Goal: Find specific page/section: Find specific page/section

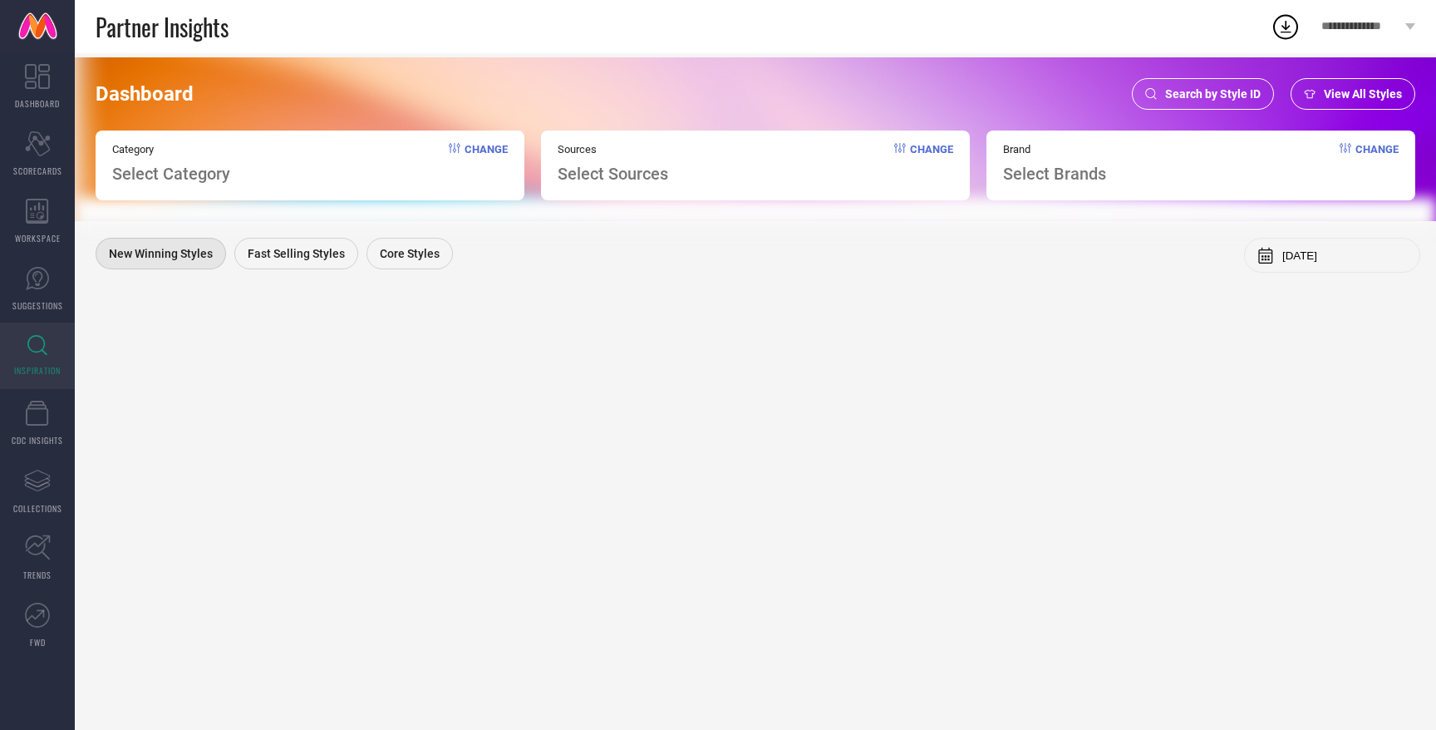
click at [1204, 102] on div "Search by Style ID" at bounding box center [1203, 94] width 142 height 32
click at [1225, 88] on span "Search by Style ID" at bounding box center [1213, 93] width 96 height 13
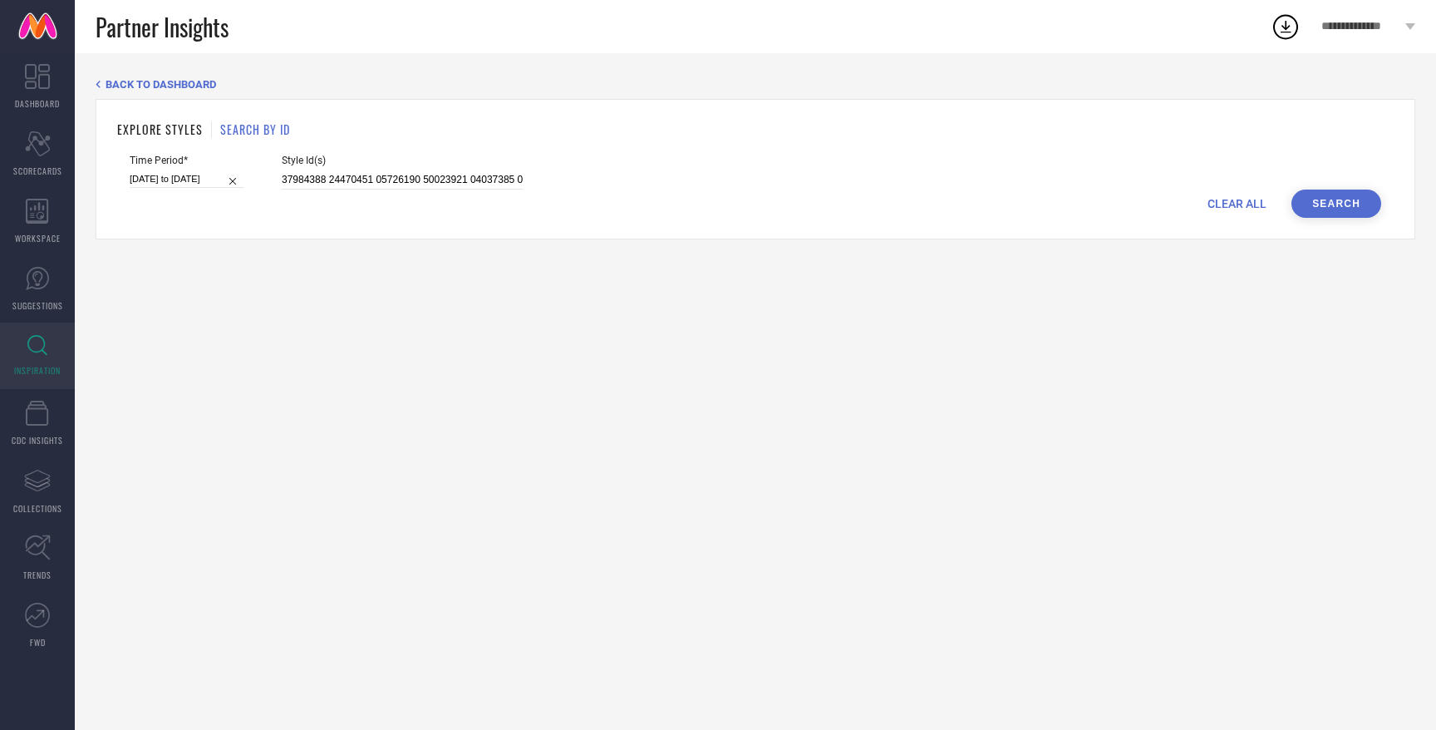
click at [1239, 199] on span "CLEAR ALL" at bounding box center [1237, 203] width 59 height 13
click at [366, 182] on input at bounding box center [402, 179] width 241 height 19
paste input
click at [300, 176] on input at bounding box center [402, 179] width 241 height 19
paste input "24646294 28087202 15282418 28087180 33149893 33197843 26533792 30540230 3287803…"
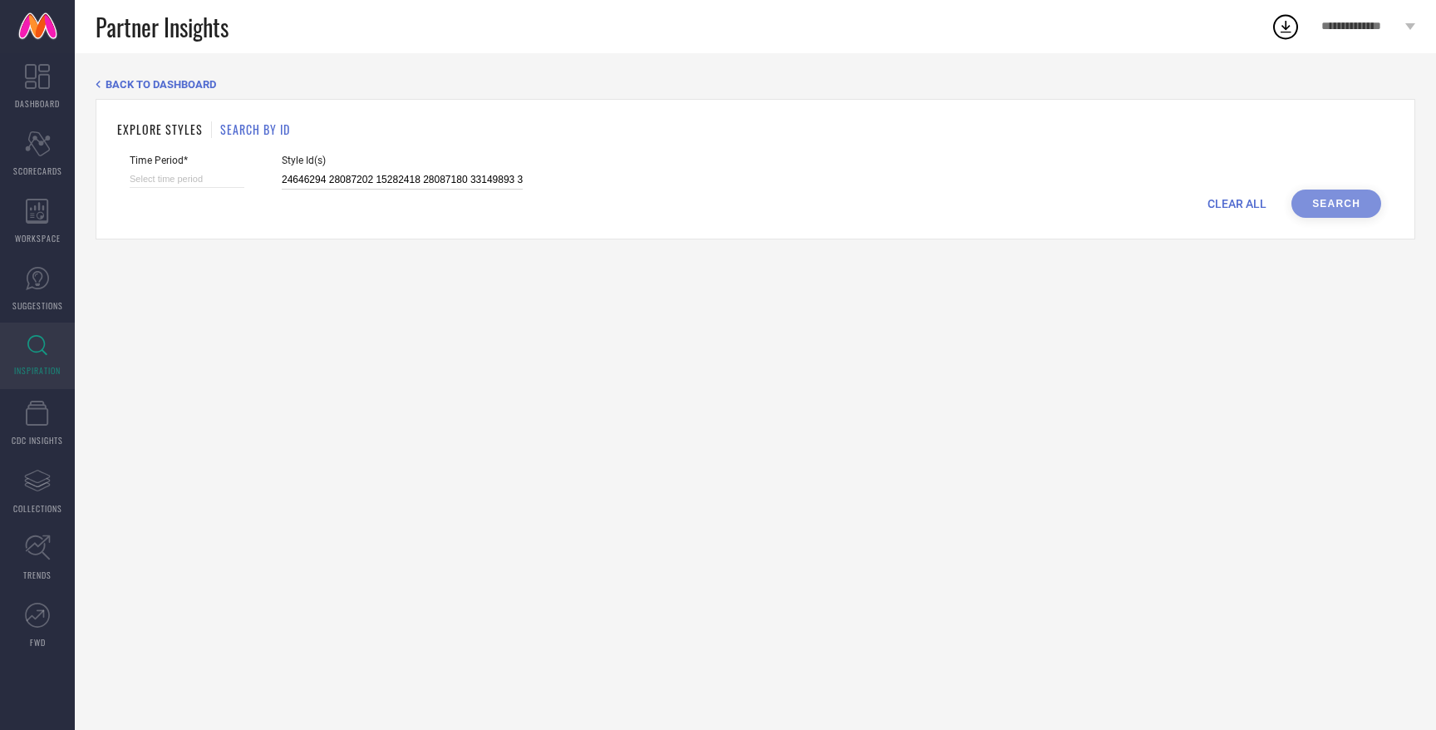
scroll to position [0, 1832]
type input "24646294 28087202 15282418 28087180 33149893 33197843 26533792 30540230 3287803…"
click at [164, 195] on div "CLEAR ALL Search" at bounding box center [756, 203] width 1252 height 28
click at [187, 180] on input at bounding box center [187, 178] width 115 height 17
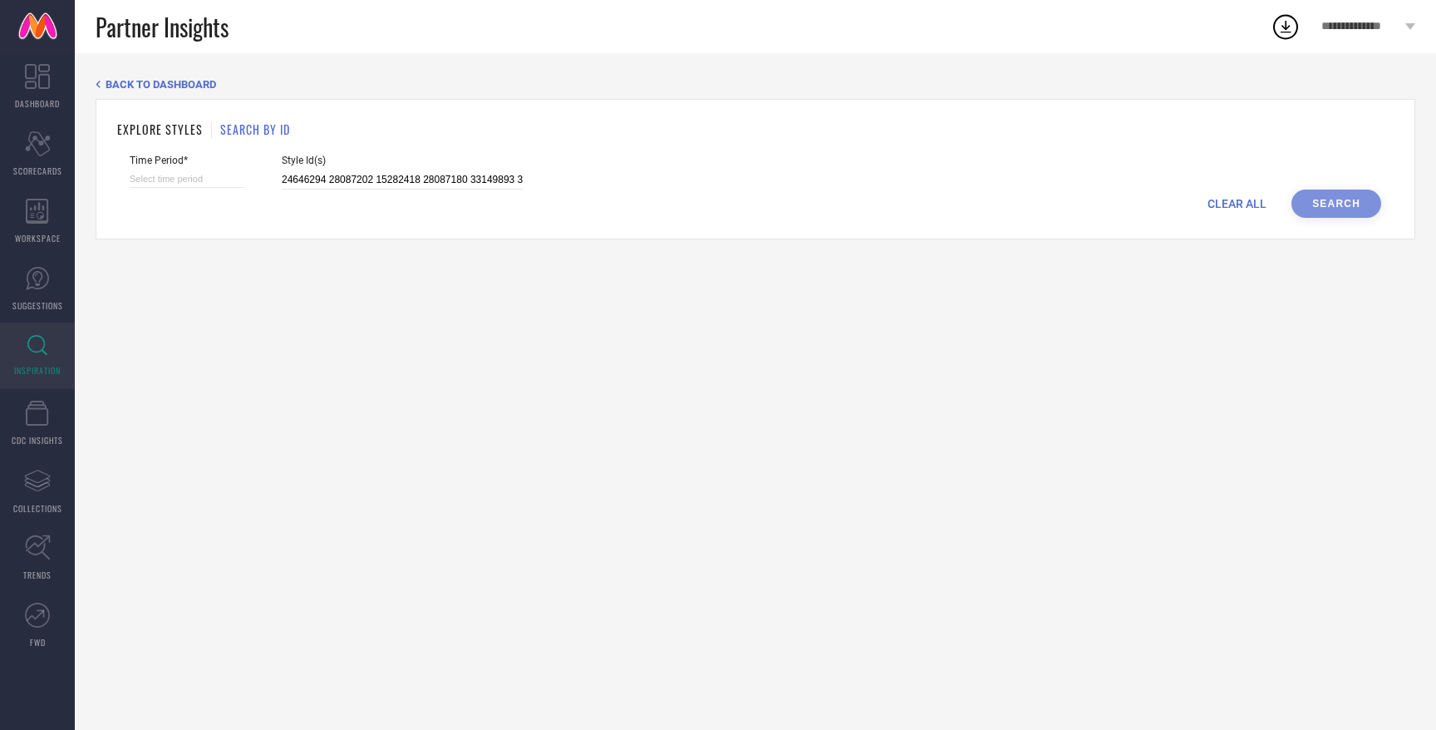
select select "8"
select select "2025"
select select "9"
select select "2025"
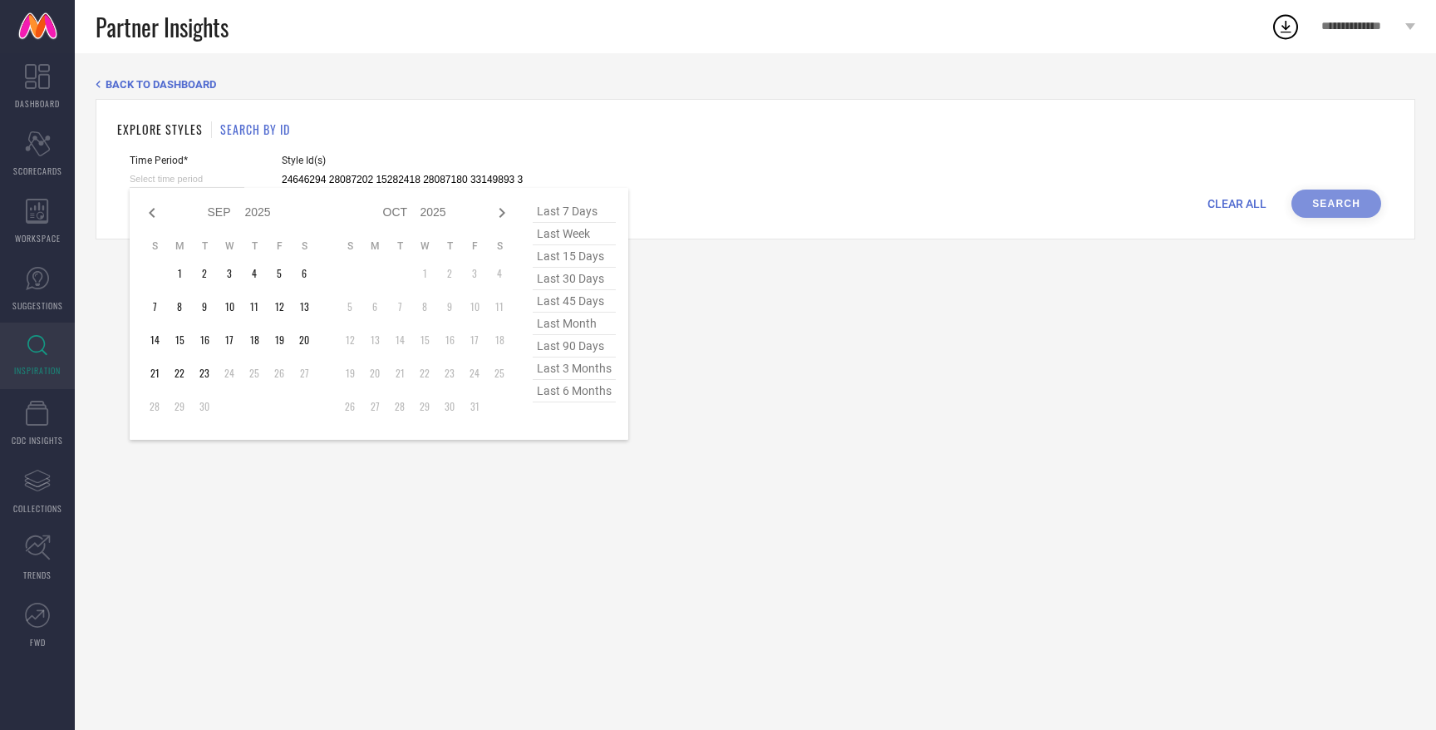
click at [550, 391] on span "last 6 months" at bounding box center [574, 391] width 83 height 22
type input "[DATE] to [DATE]"
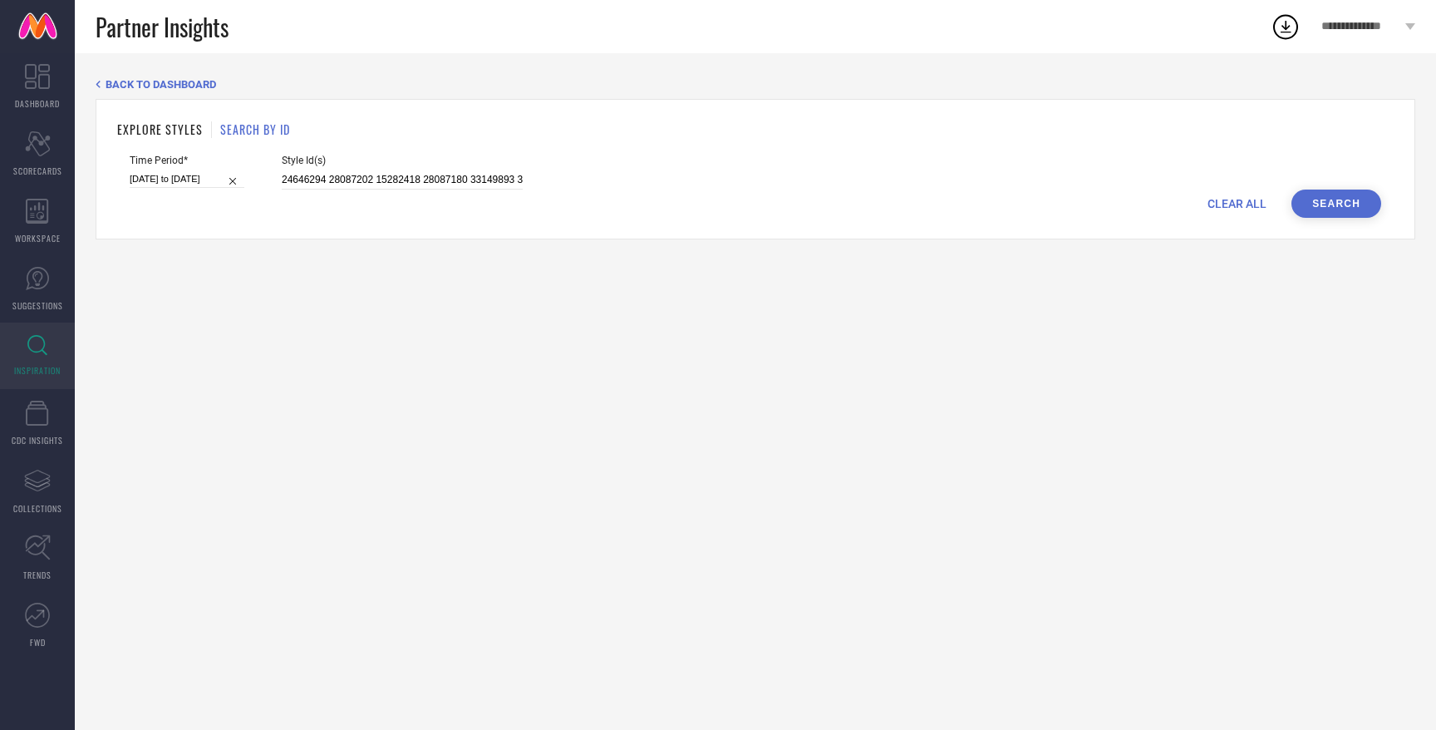
click at [1321, 197] on button "Search" at bounding box center [1337, 203] width 90 height 28
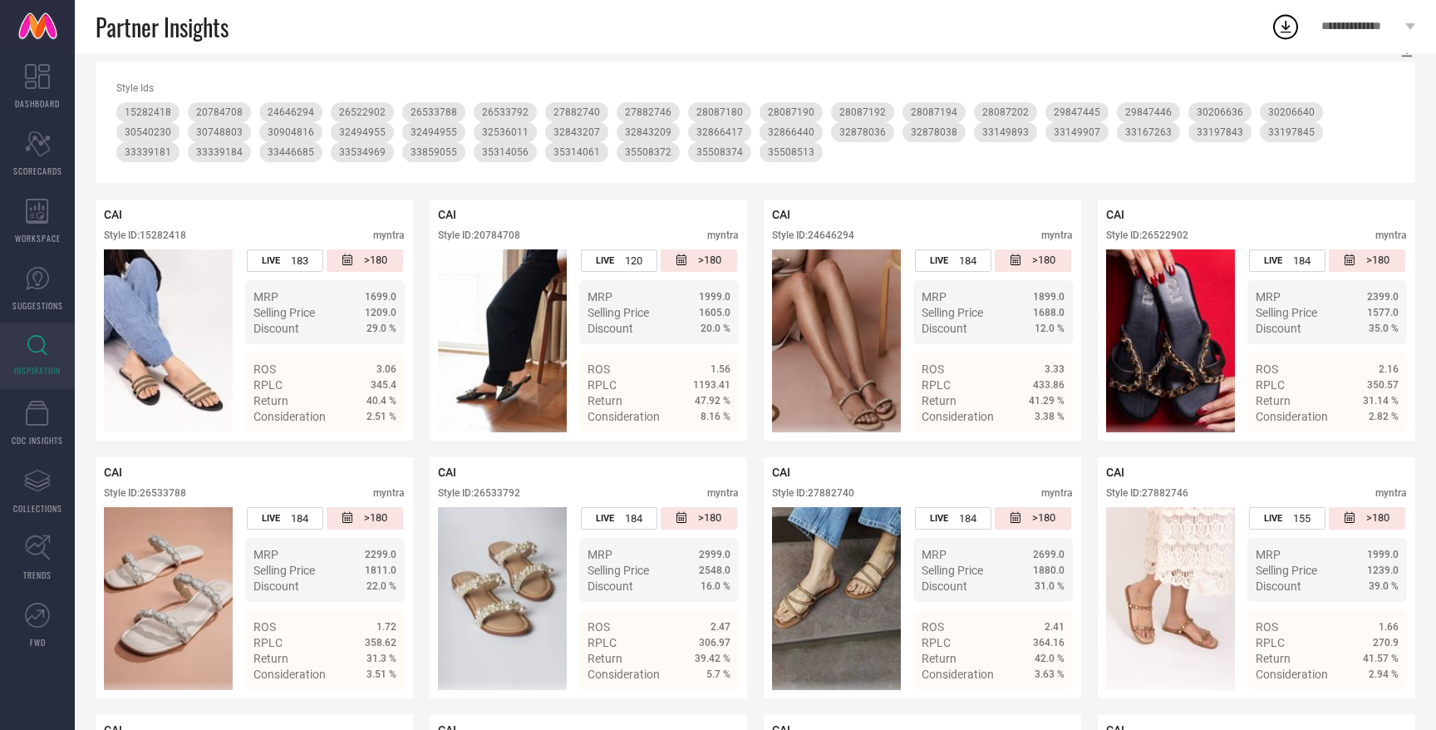
scroll to position [232, 0]
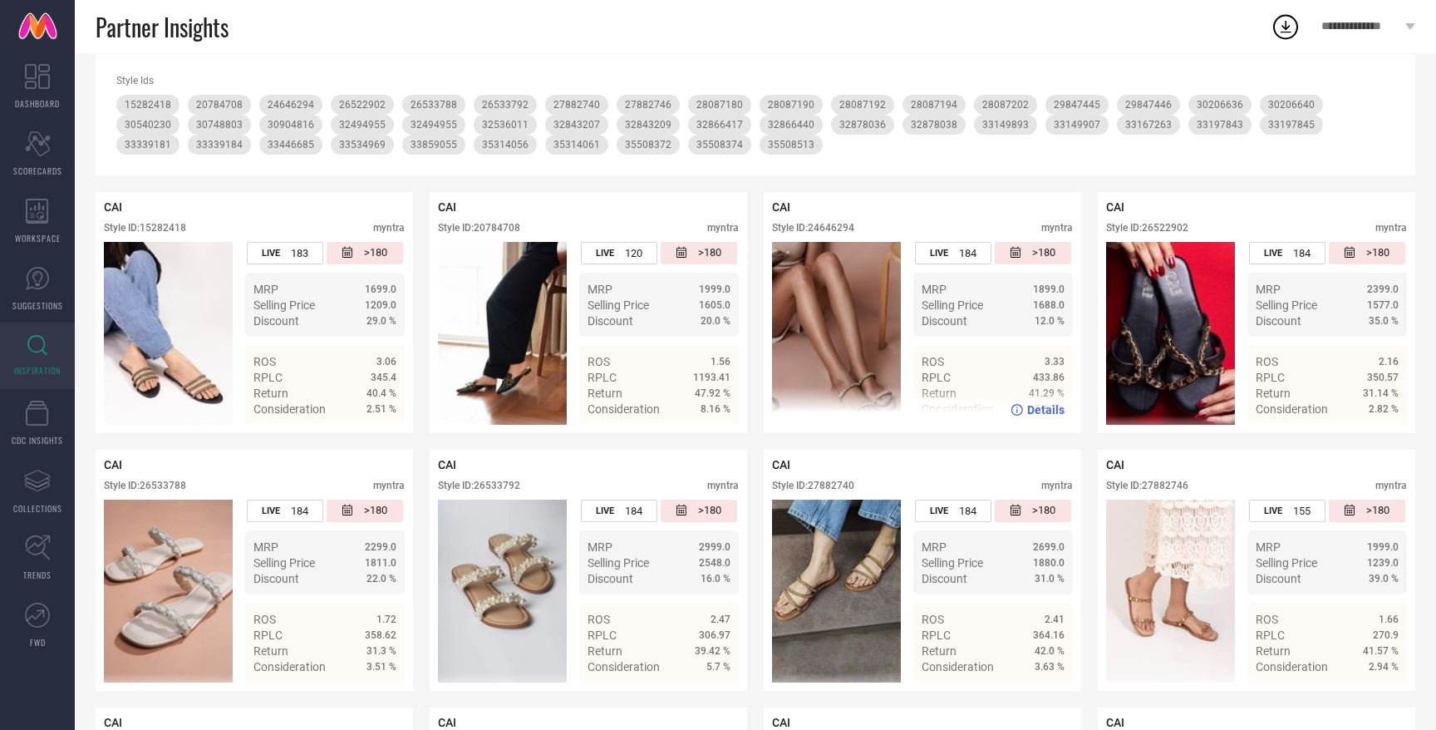
click at [846, 377] on img at bounding box center [836, 333] width 129 height 183
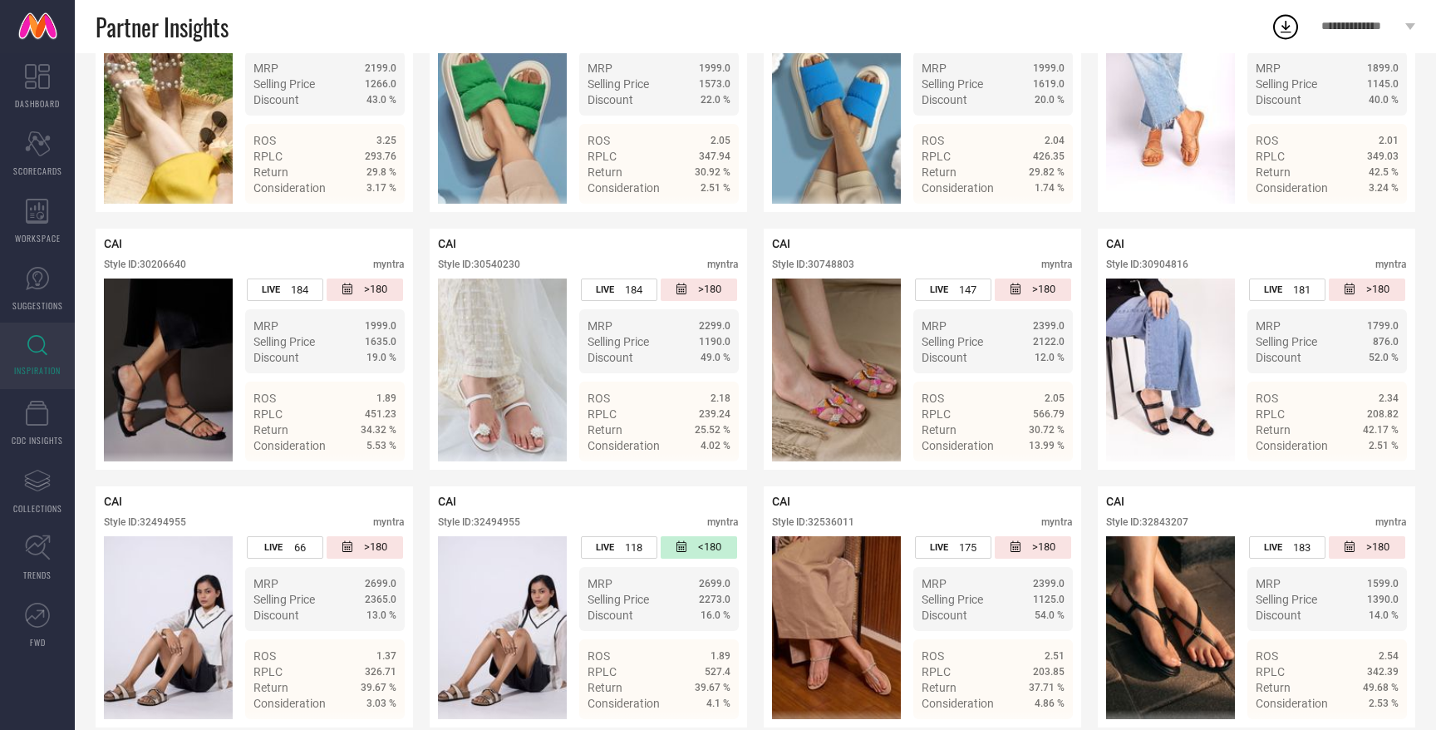
scroll to position [1235, 0]
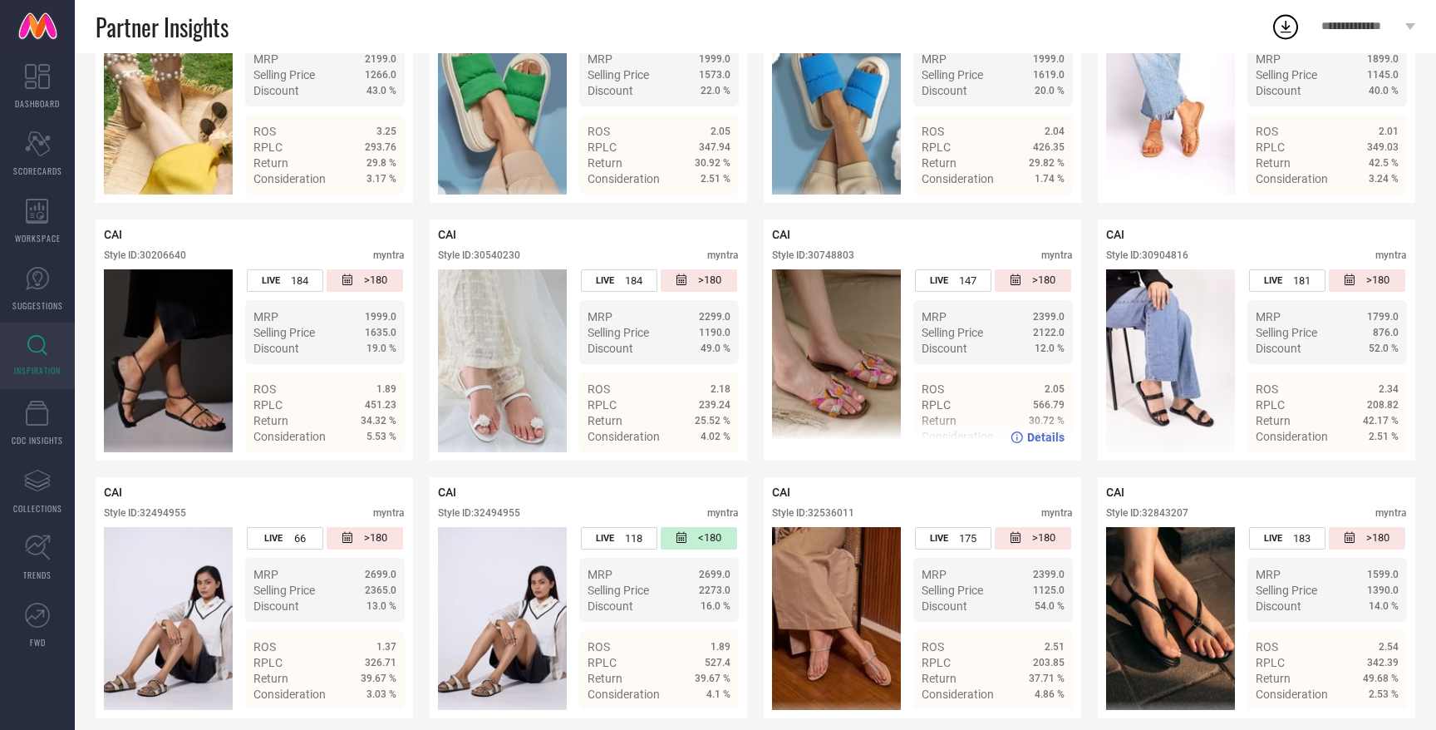
click at [840, 253] on div "Style ID: 30748803" at bounding box center [813, 255] width 82 height 12
copy div "30748803"
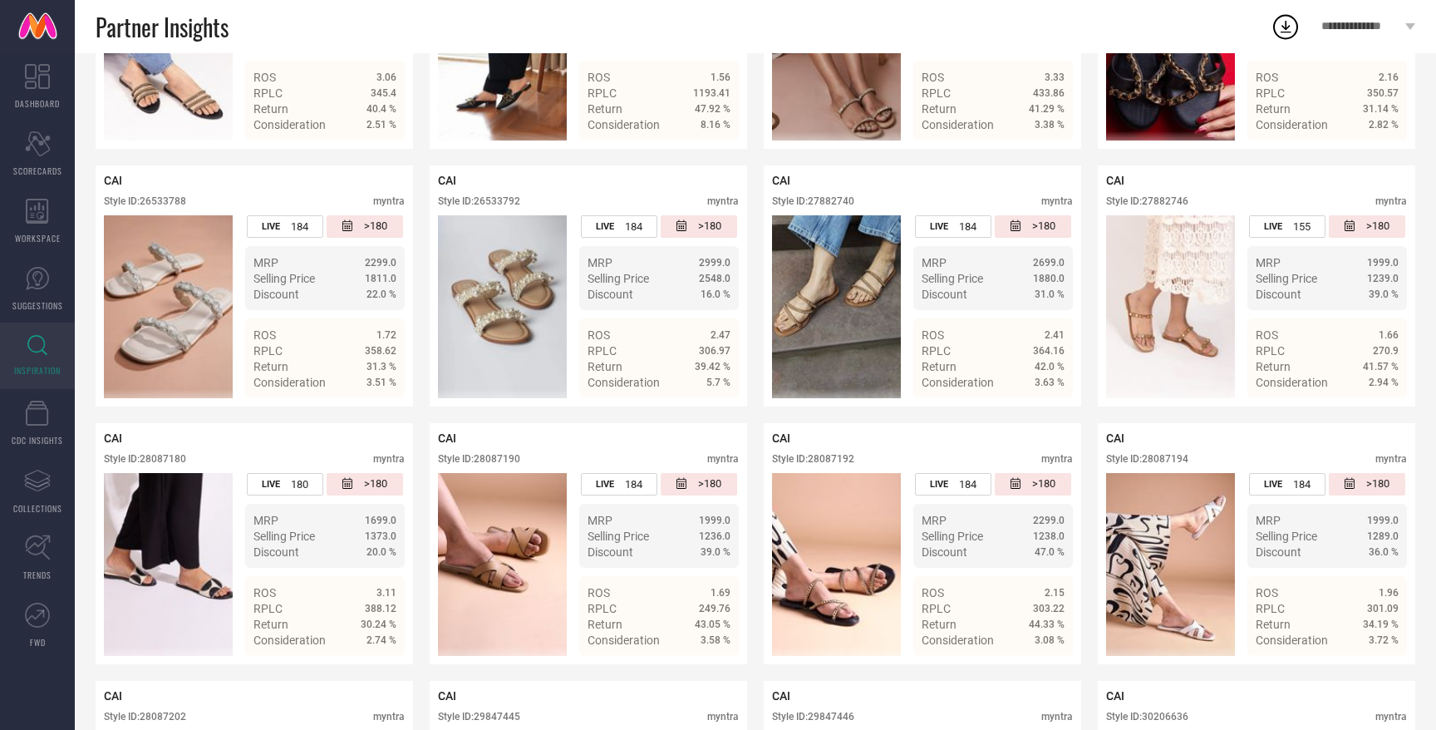
scroll to position [0, 0]
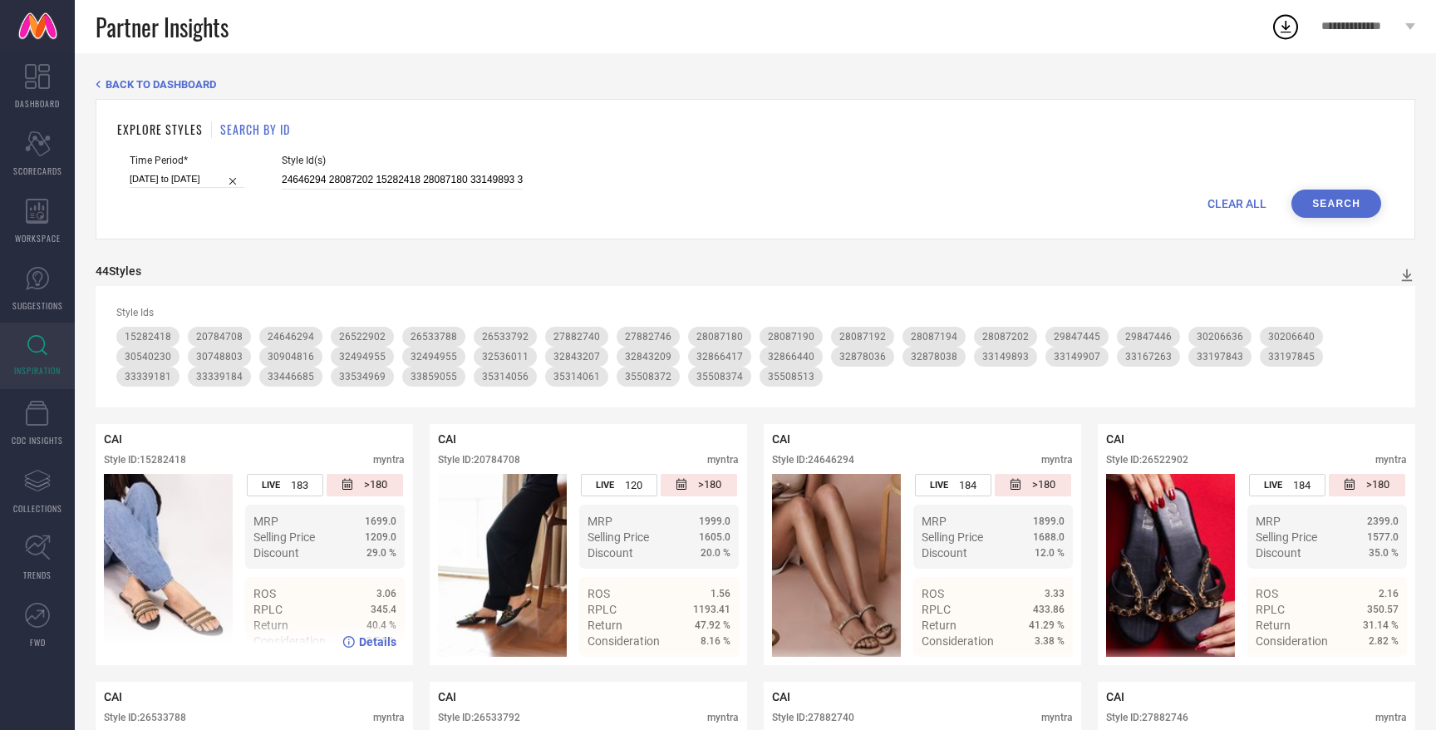
click at [158, 455] on div "Style ID: 15282418" at bounding box center [145, 460] width 82 height 12
click at [162, 463] on div "Style ID: 15282418" at bounding box center [145, 460] width 82 height 12
copy div "15282418"
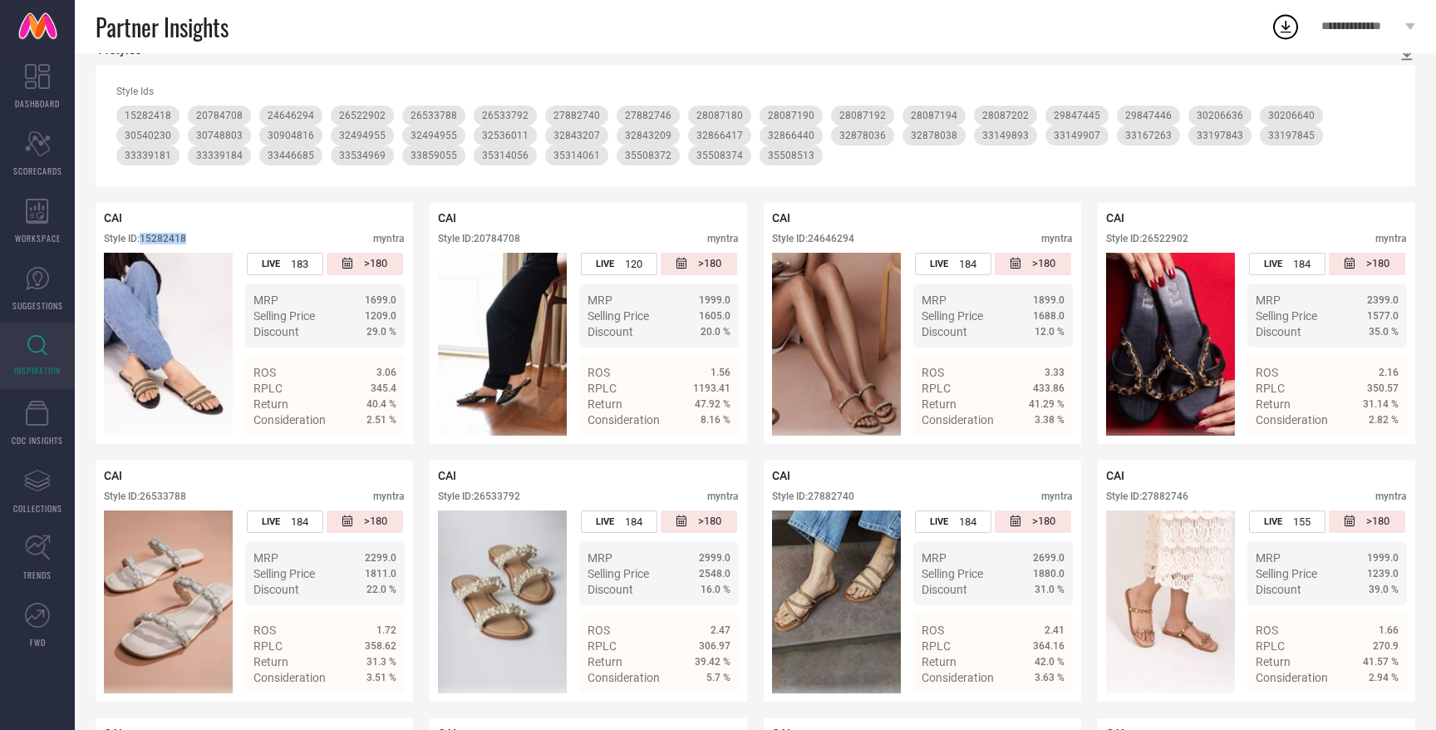
scroll to position [369, 0]
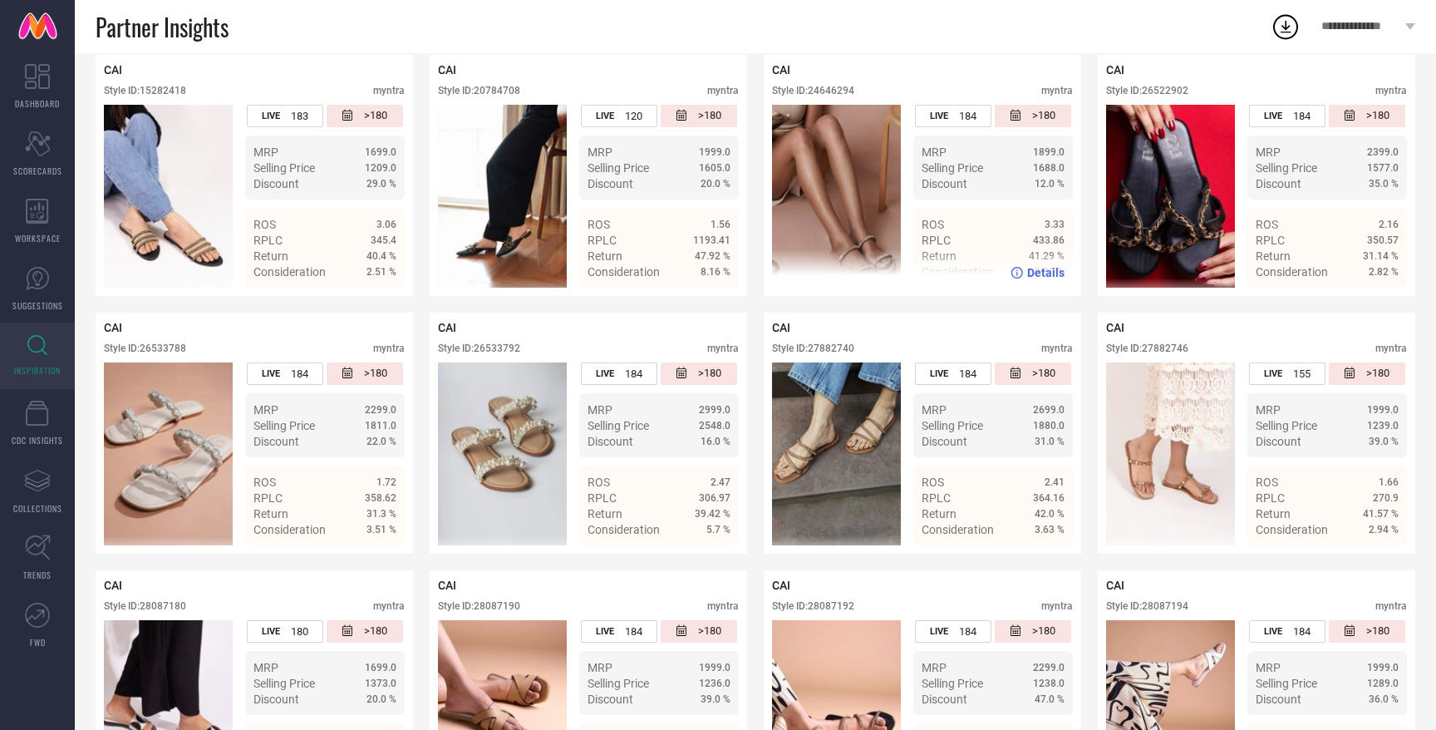
click at [829, 88] on div "Style ID: 24646294" at bounding box center [813, 91] width 82 height 12
copy div "24646294"
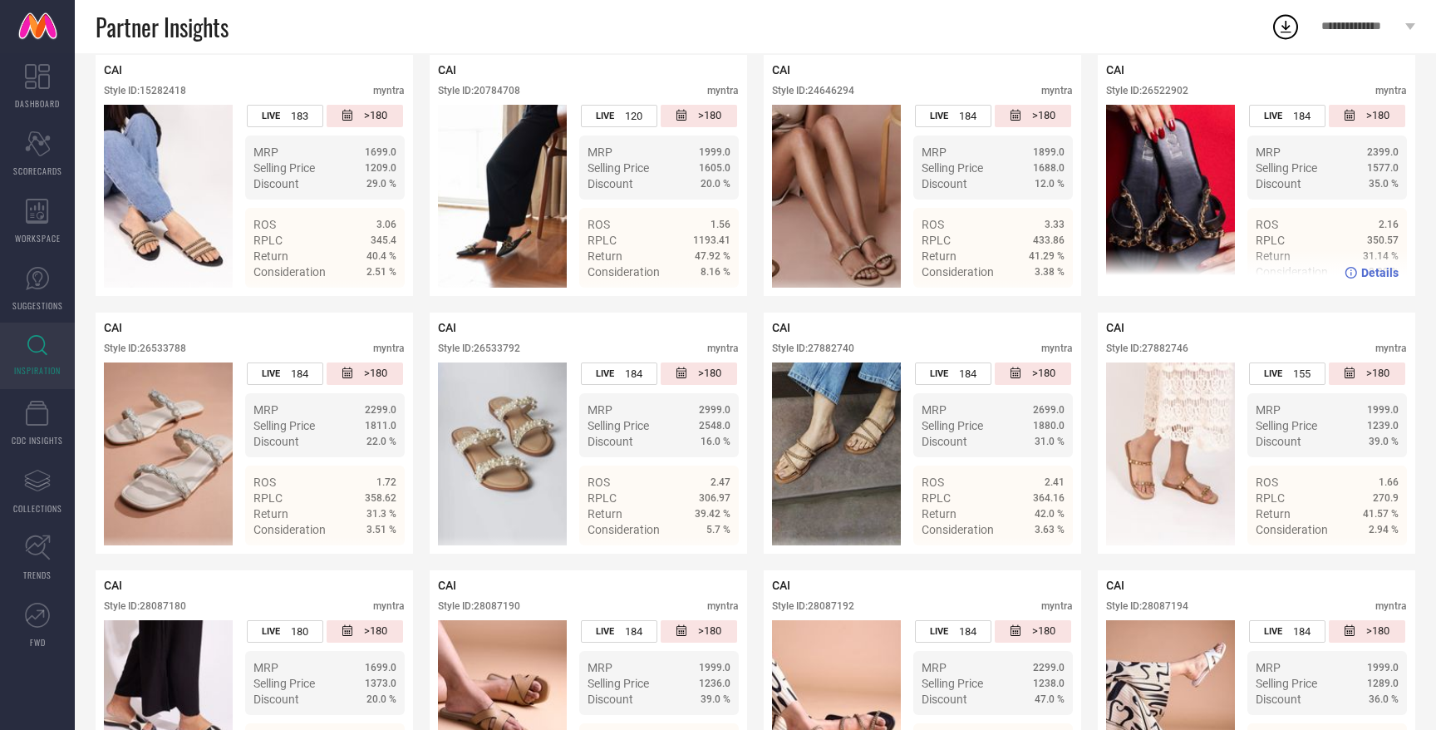
click at [1180, 89] on div "Style ID: 26522902" at bounding box center [1147, 91] width 82 height 12
copy div "26522902"
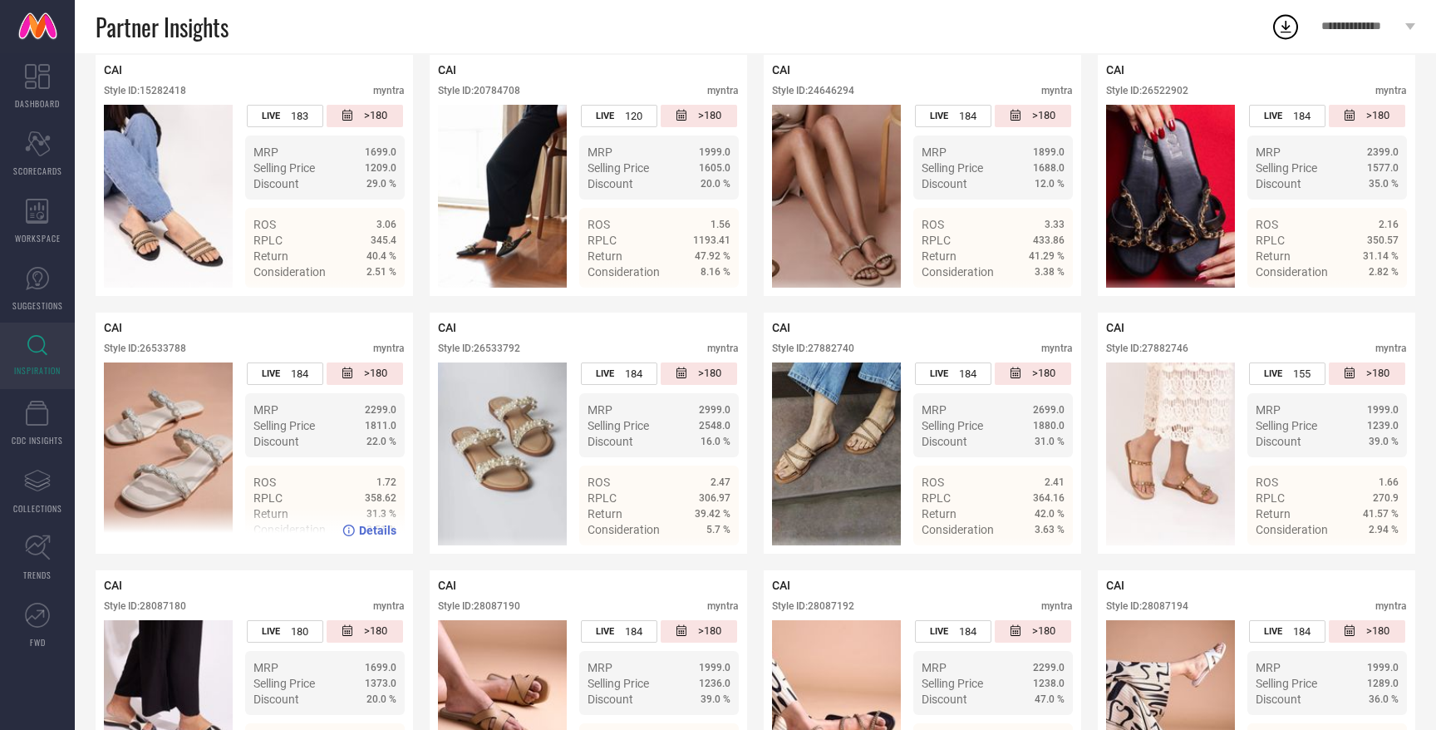
click at [152, 347] on div "Style ID: 26533788" at bounding box center [145, 348] width 82 height 12
copy div "26533788"
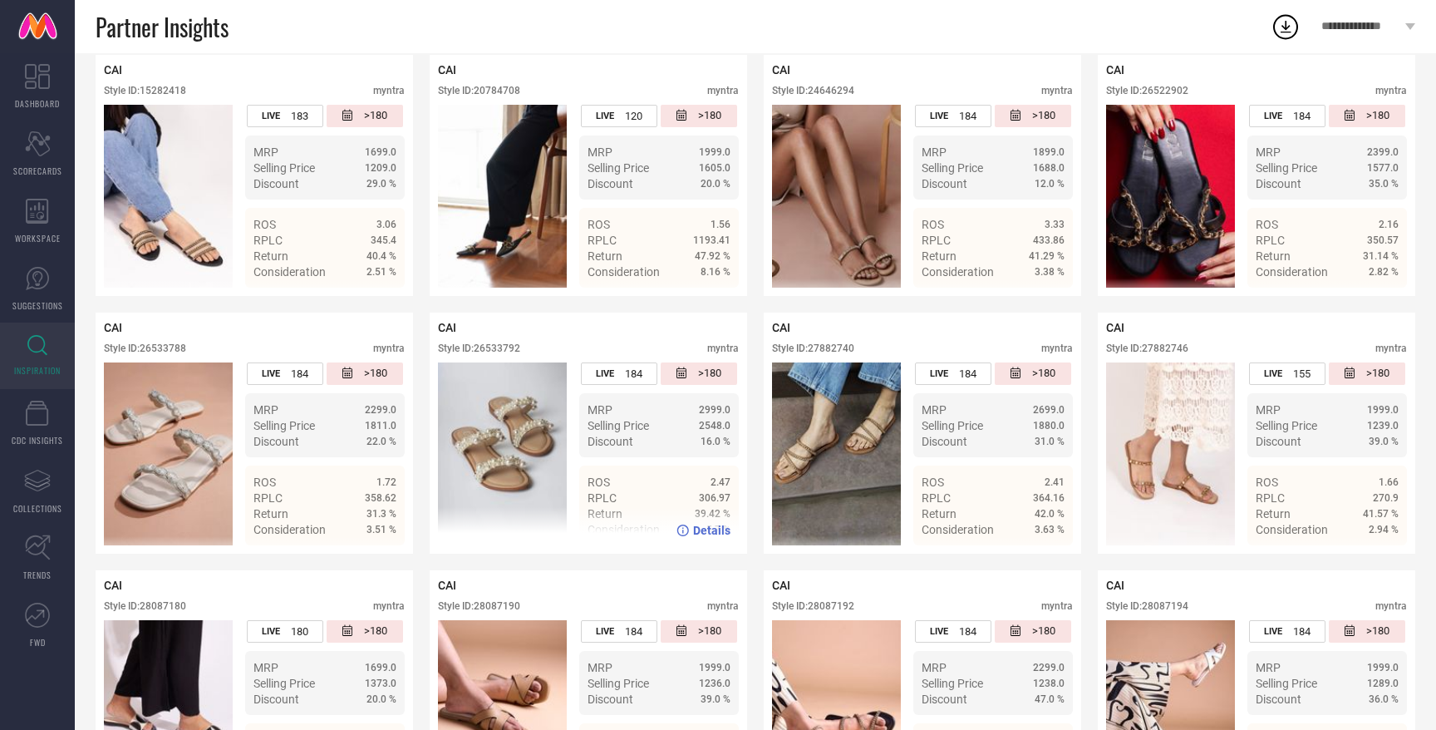
click at [500, 342] on div "Style ID: 26533792" at bounding box center [479, 348] width 82 height 12
click at [500, 348] on div "Style ID: 26533792" at bounding box center [479, 348] width 82 height 12
copy div "26533792"
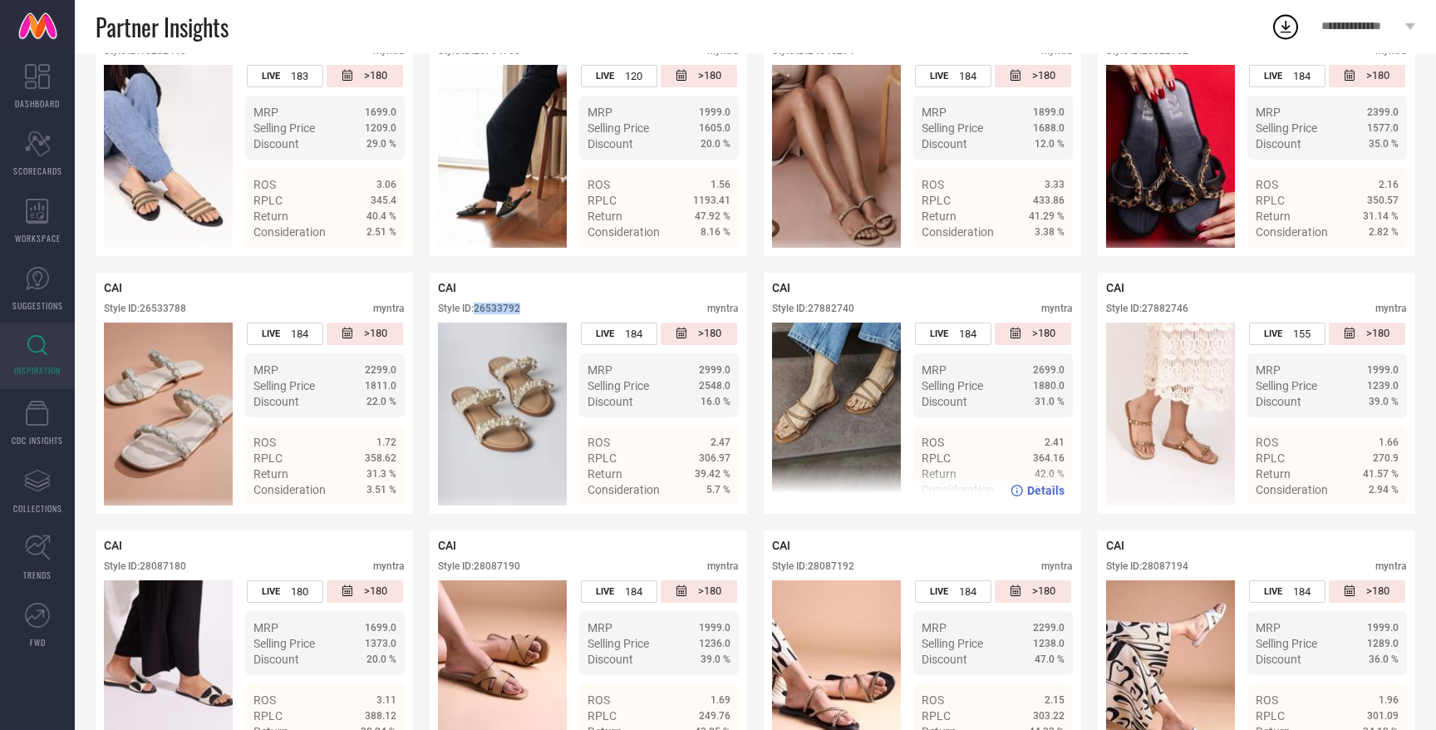
scroll to position [423, 0]
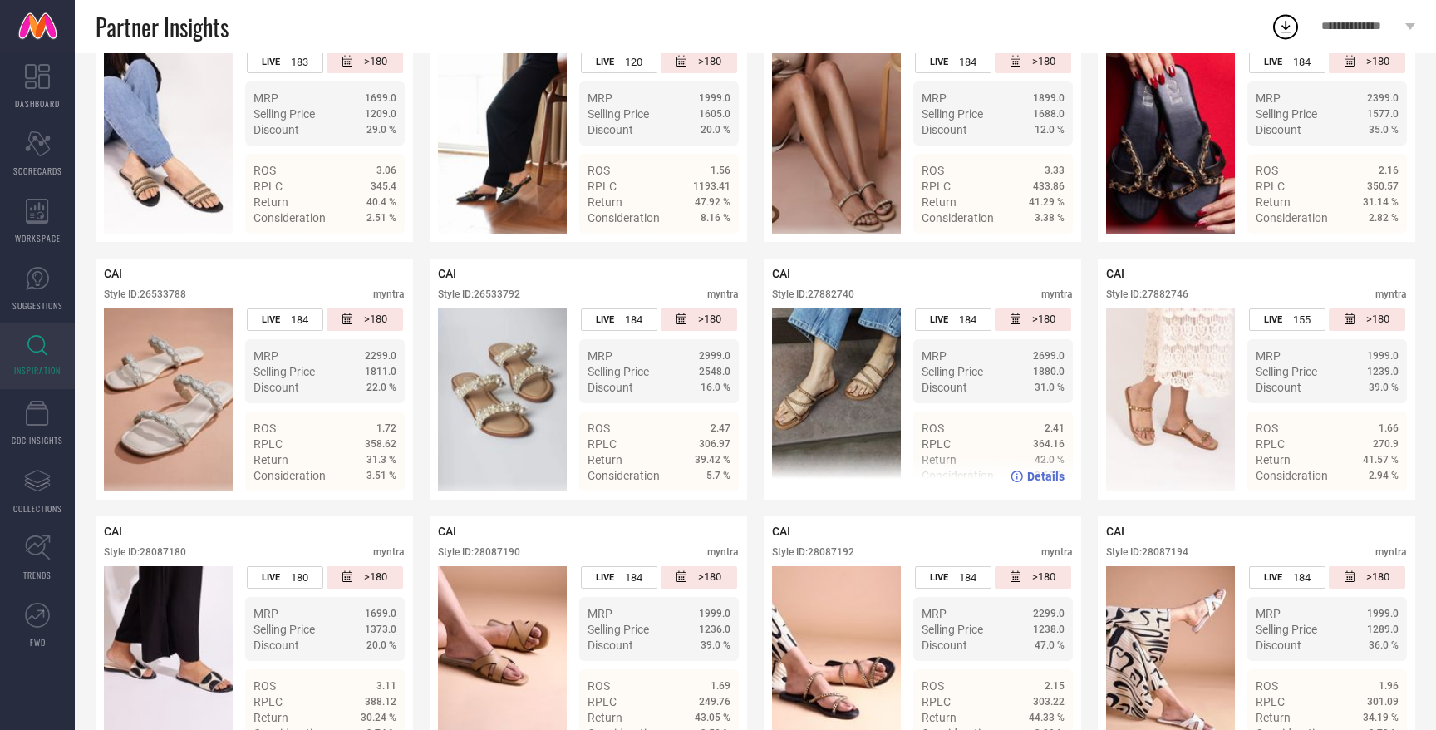
click at [827, 293] on div "Style ID: 27882740" at bounding box center [813, 294] width 82 height 12
copy div "27882740"
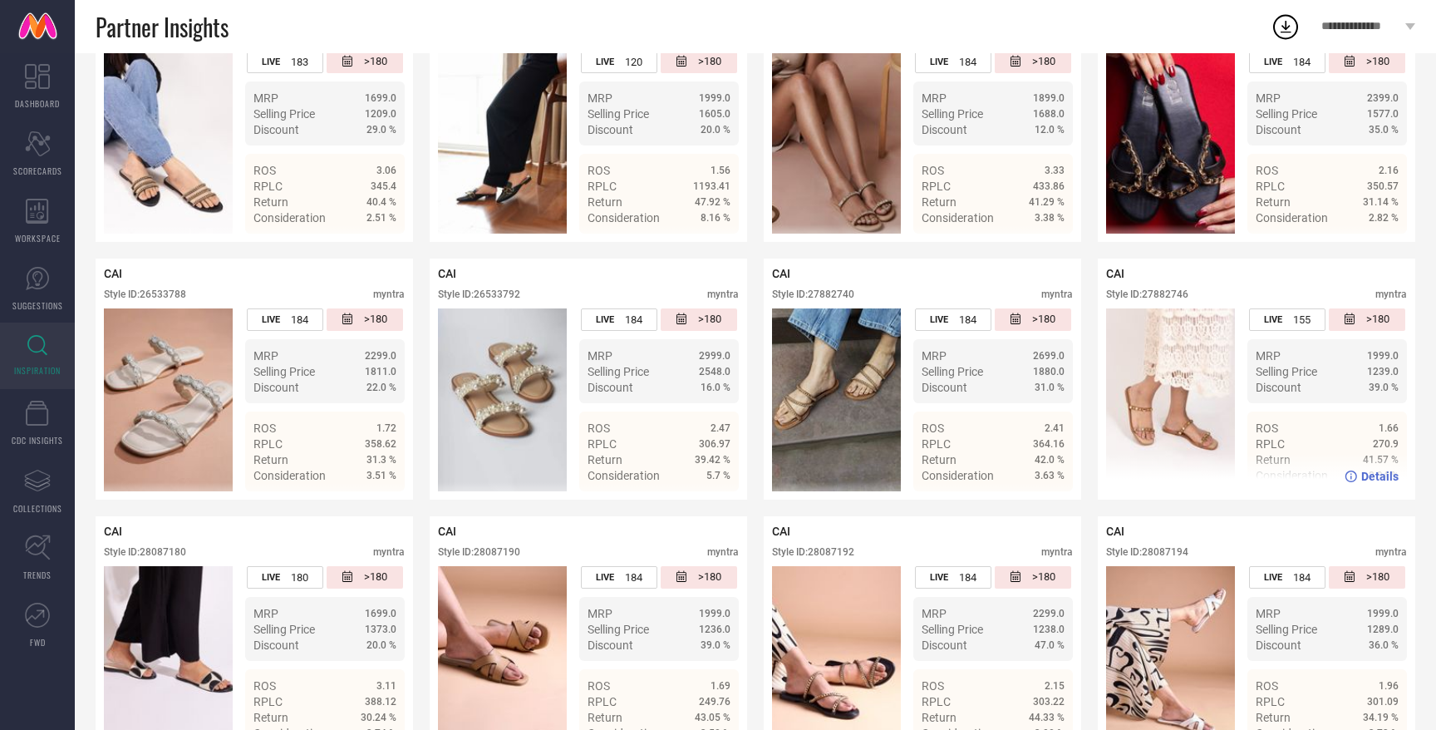
click at [1158, 293] on div "Style ID: 27882746" at bounding box center [1147, 294] width 82 height 12
copy div "27882746"
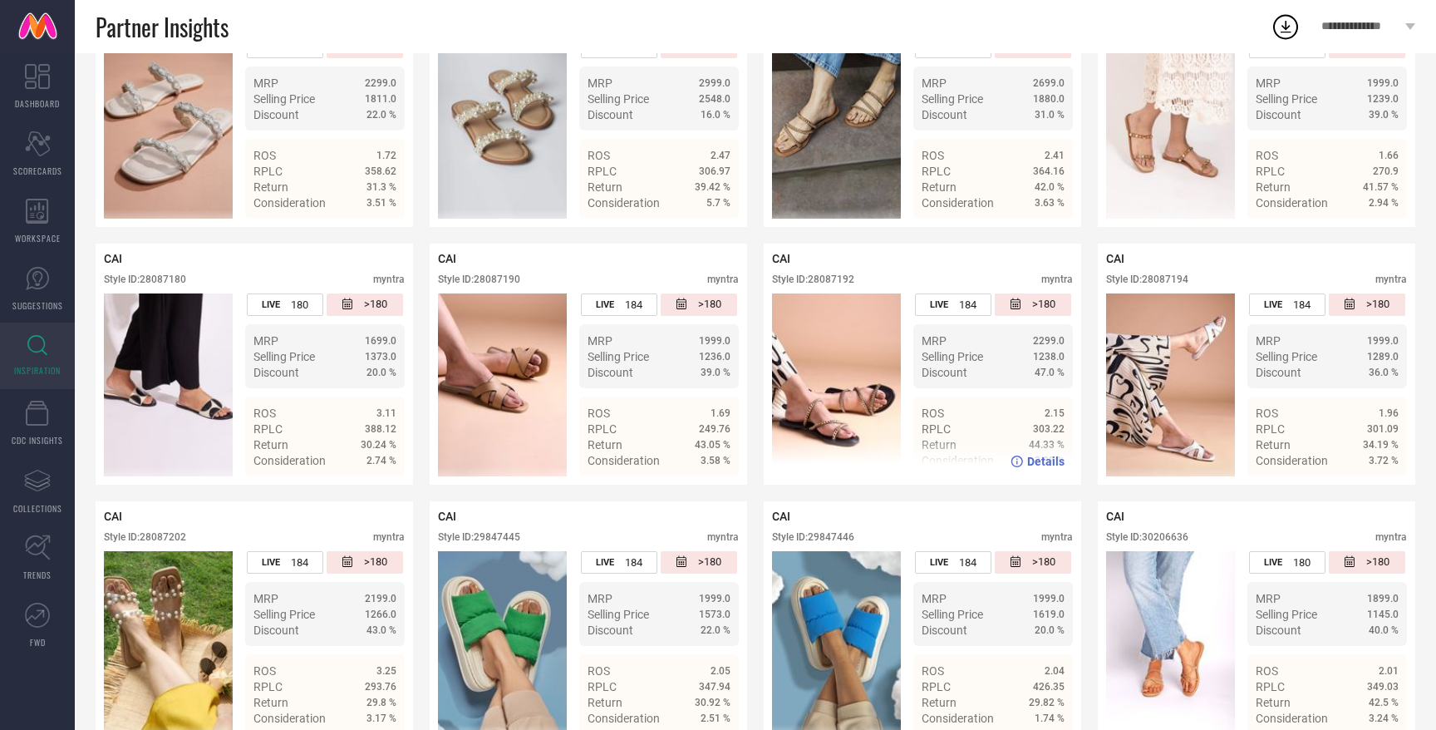
scroll to position [698, 0]
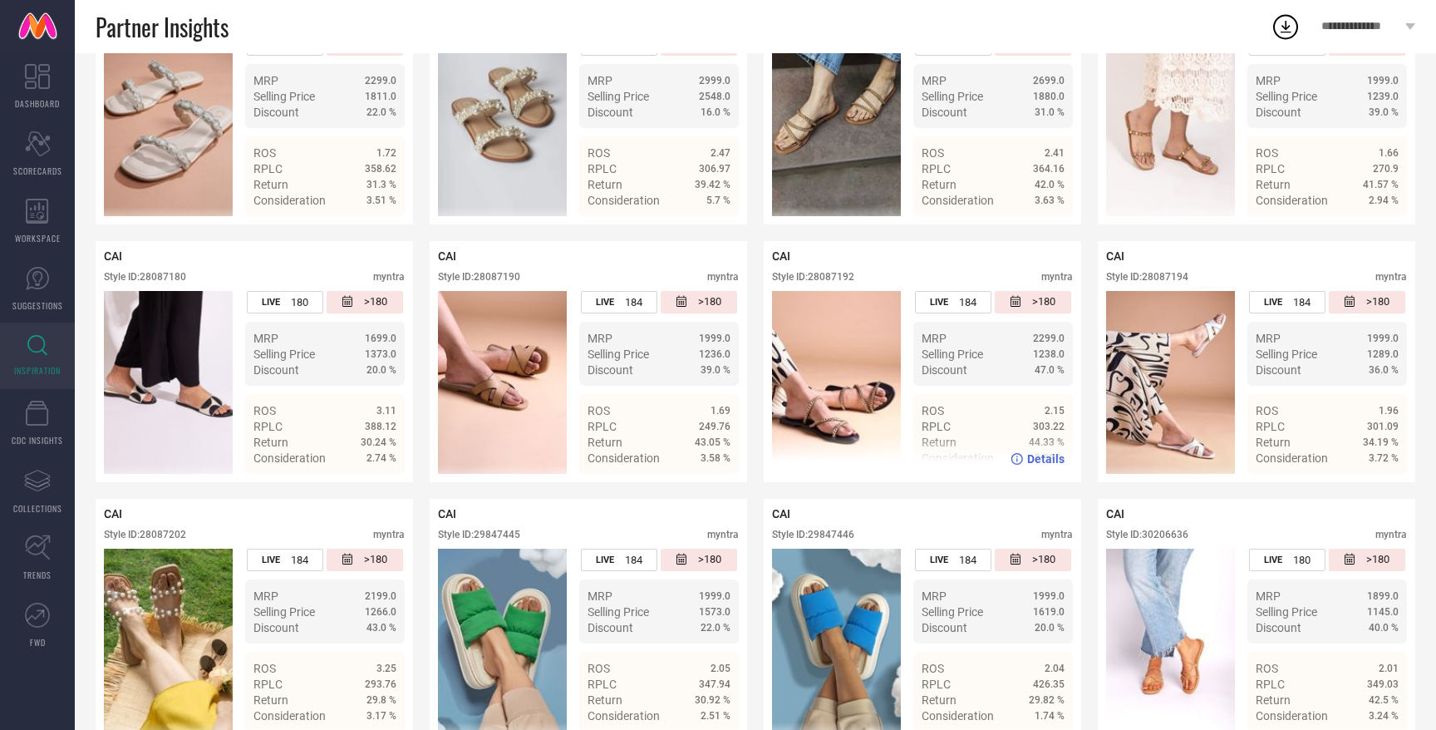
click at [836, 412] on img at bounding box center [836, 382] width 129 height 183
click at [831, 276] on div "Style ID: 28087192" at bounding box center [813, 277] width 82 height 12
copy div "28087192"
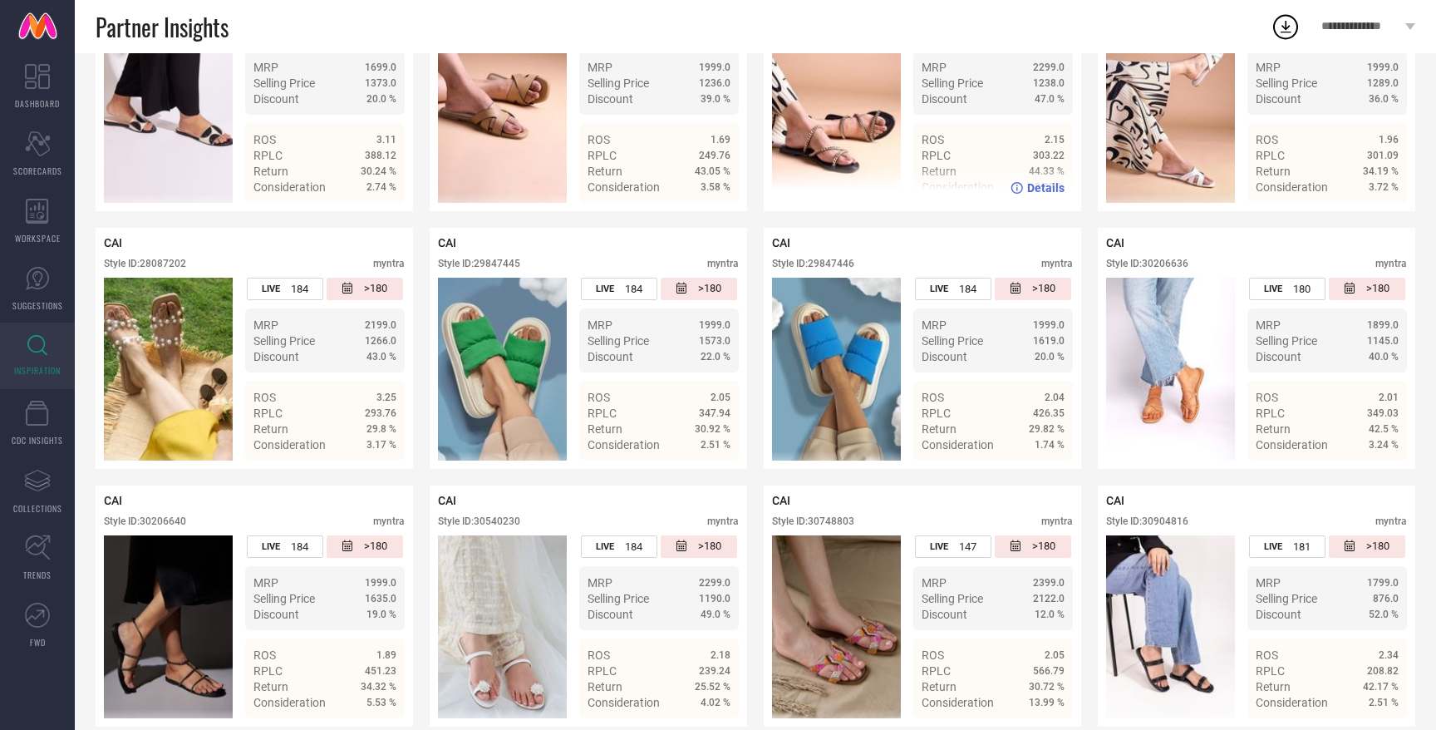
scroll to position [982, 0]
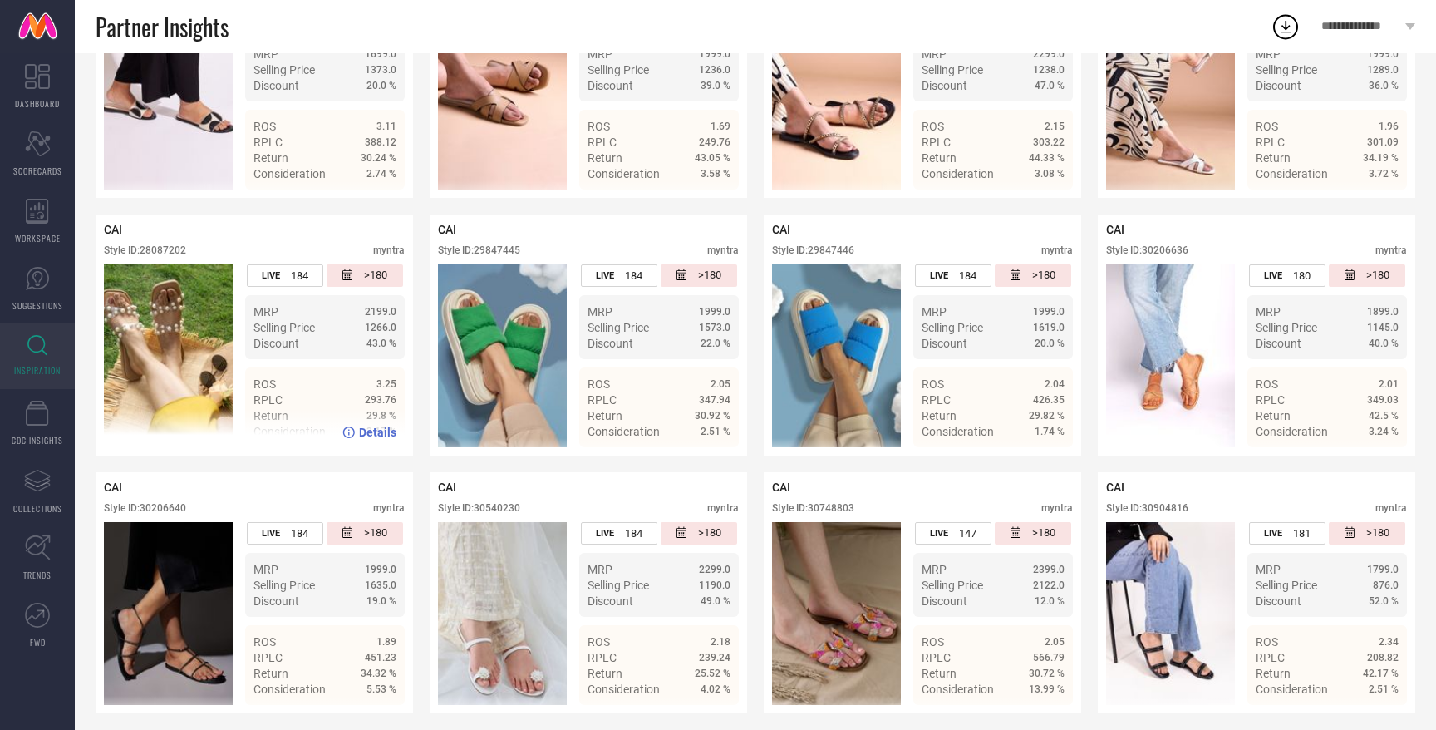
click at [163, 244] on div "CAI Style ID: 28087202 myntra" at bounding box center [254, 244] width 301 height 42
click at [163, 256] on div "Style ID: 28087202" at bounding box center [145, 250] width 82 height 12
copy div "28087202"
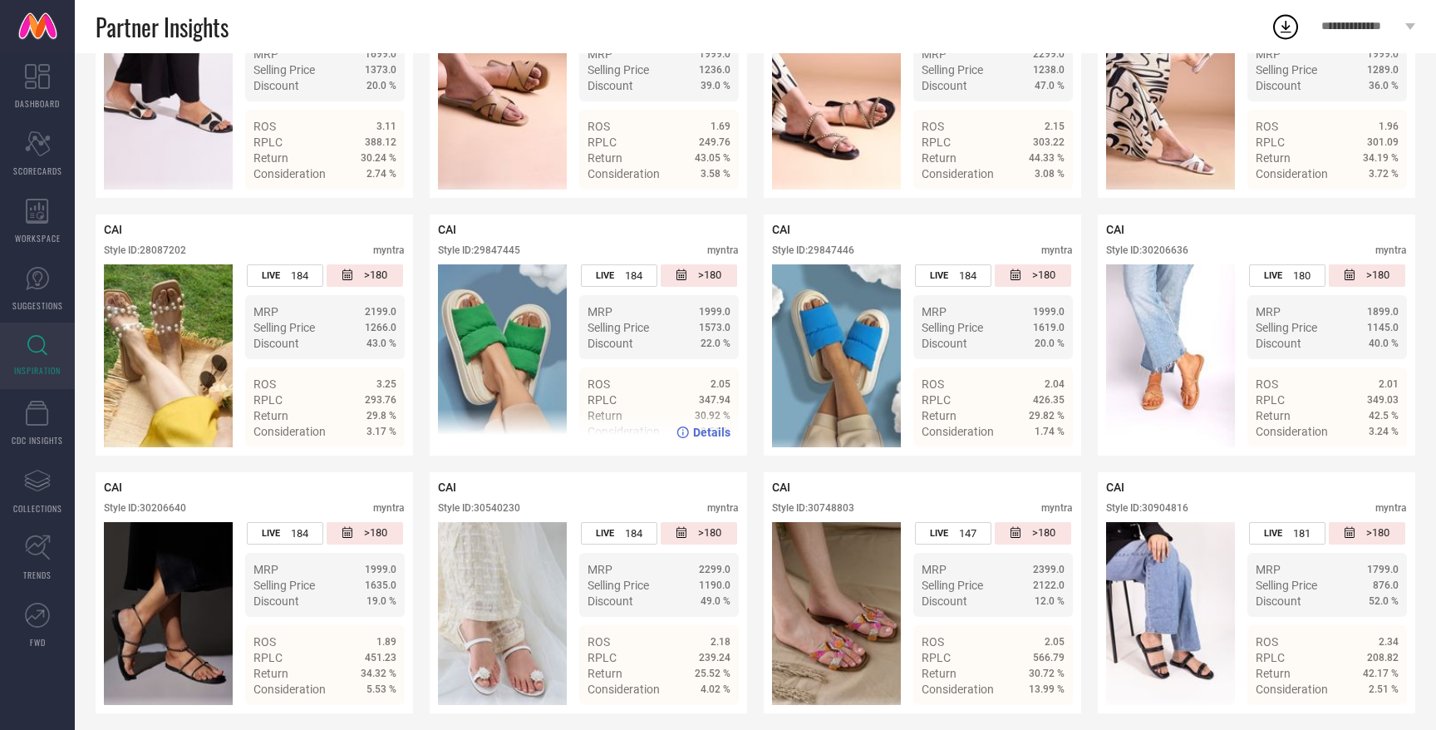
click at [504, 249] on div "Style ID: 29847445" at bounding box center [479, 250] width 82 height 12
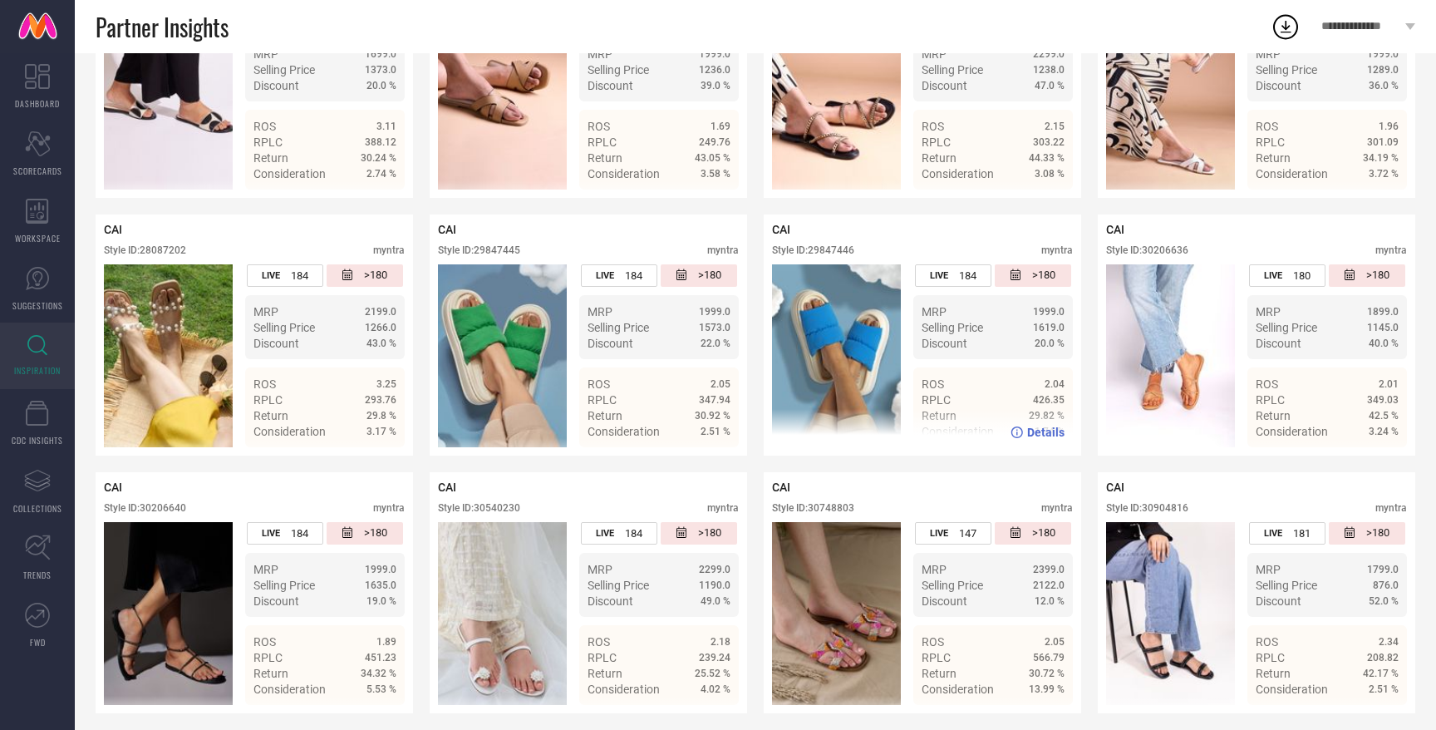
click at [818, 250] on div "Style ID: 29847446" at bounding box center [813, 250] width 82 height 12
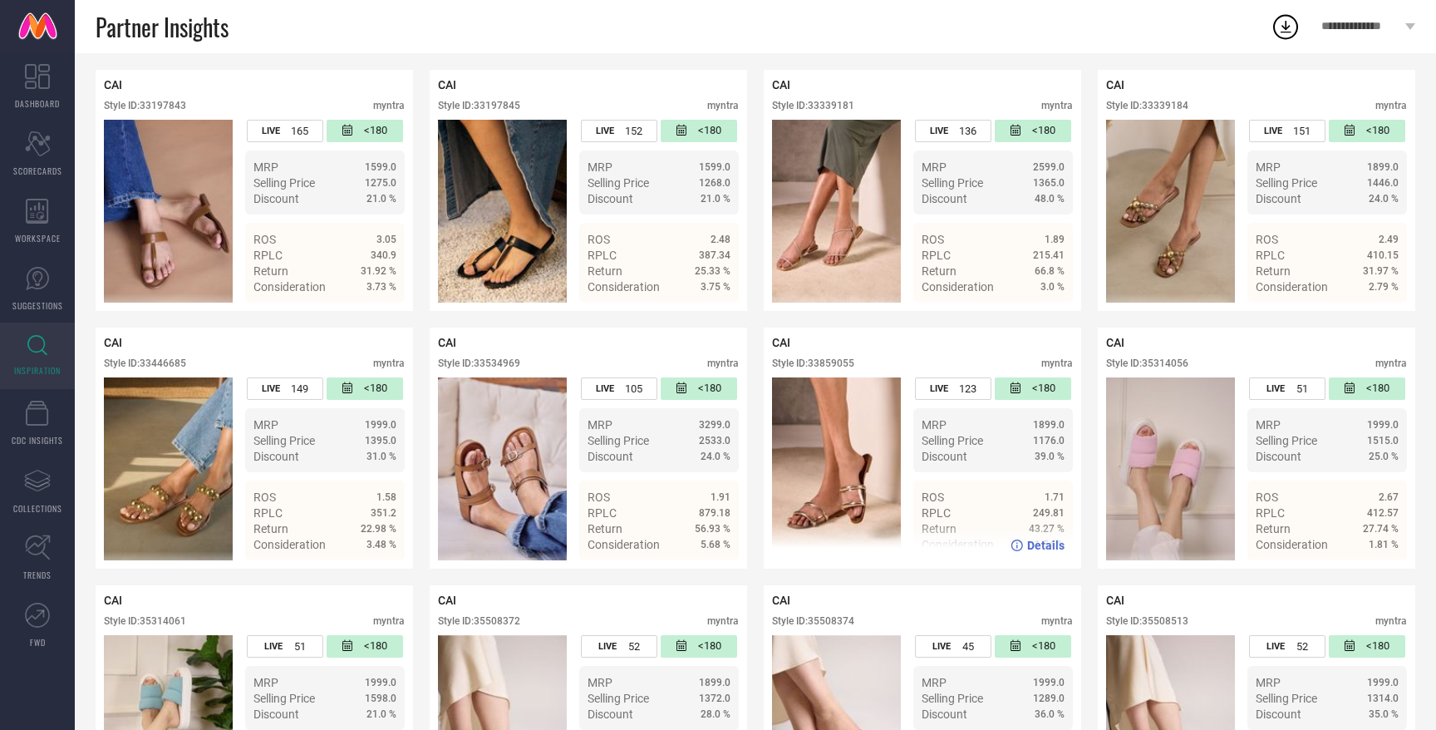
scroll to position [2325, 0]
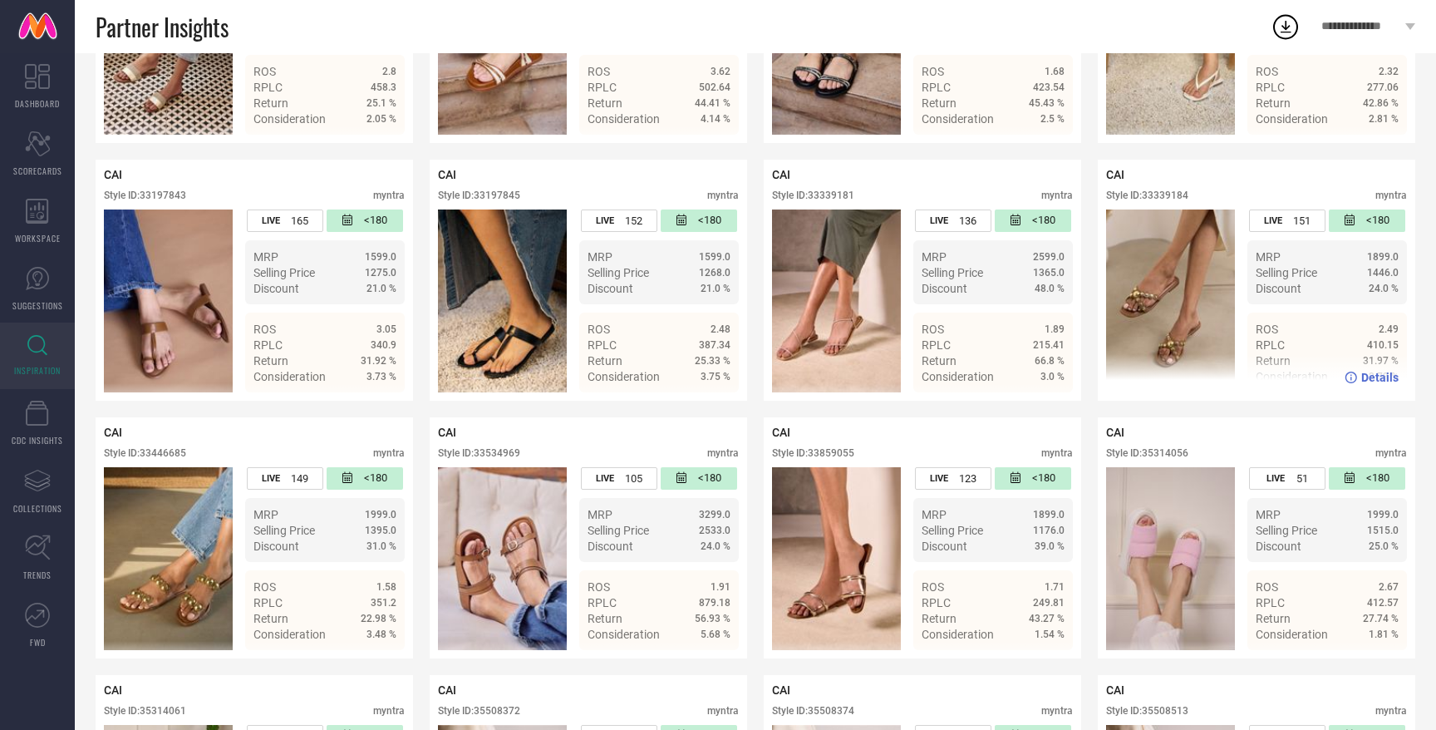
click at [1149, 199] on div "Style ID: 33339184" at bounding box center [1147, 195] width 82 height 12
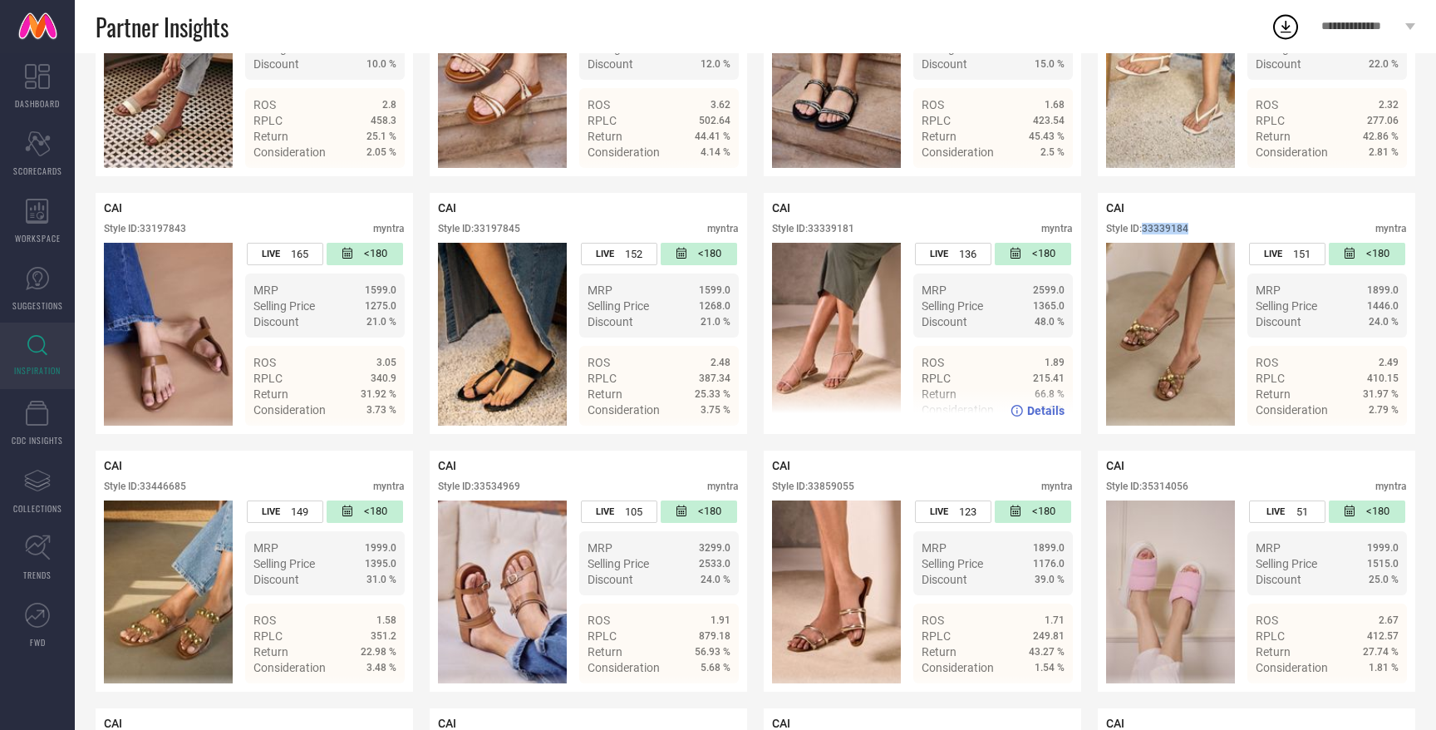
scroll to position [2273, 0]
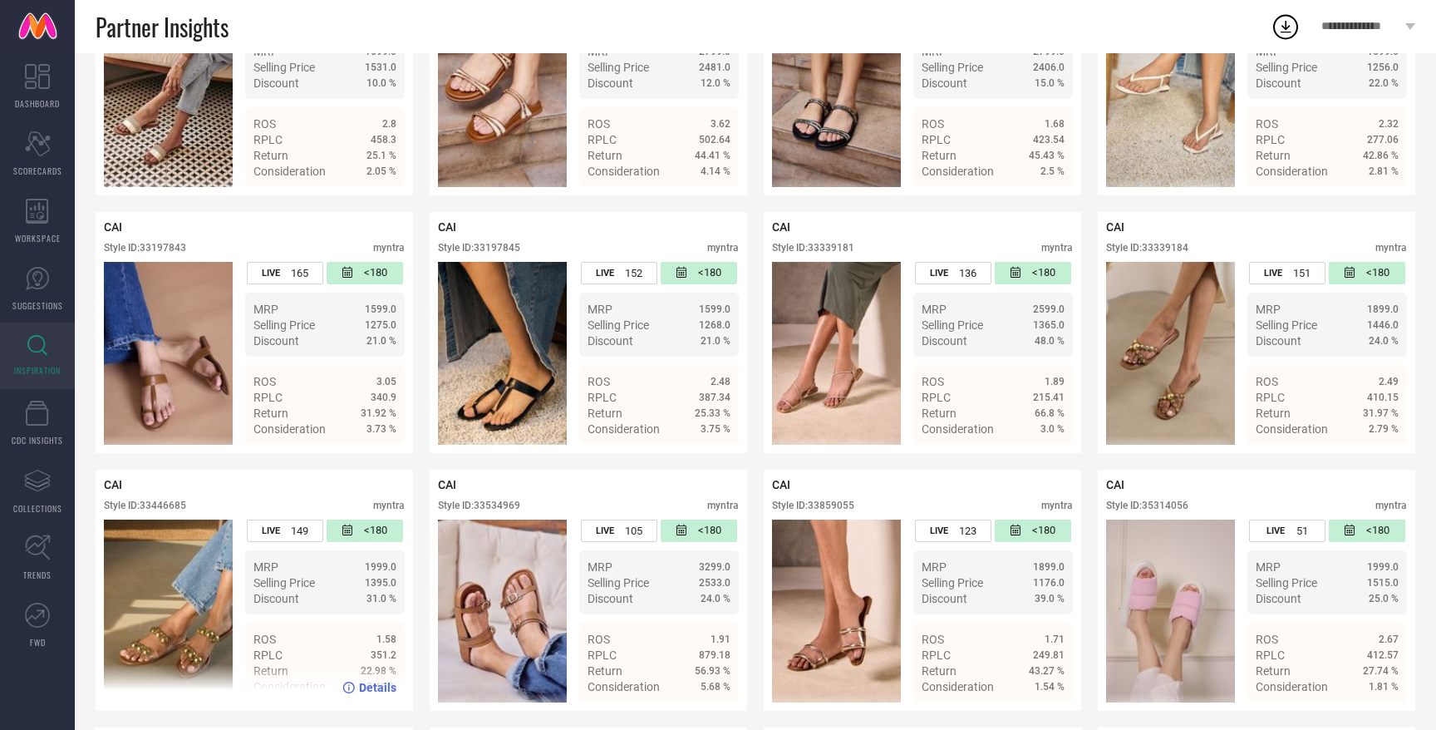
click at [170, 508] on div "Style ID: 33446685" at bounding box center [145, 506] width 82 height 12
